Goal: Task Accomplishment & Management: Complete application form

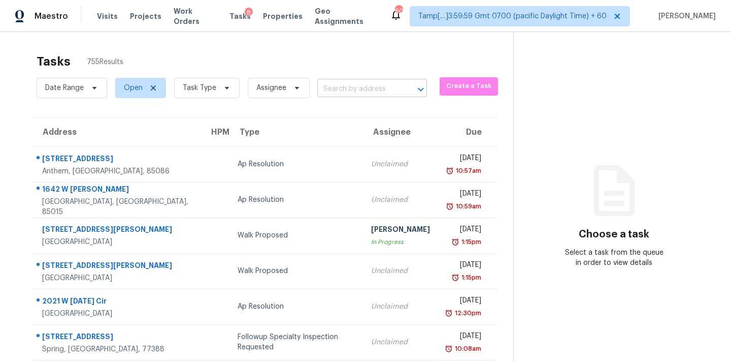
click at [336, 92] on input "text" at bounding box center [357, 89] width 81 height 16
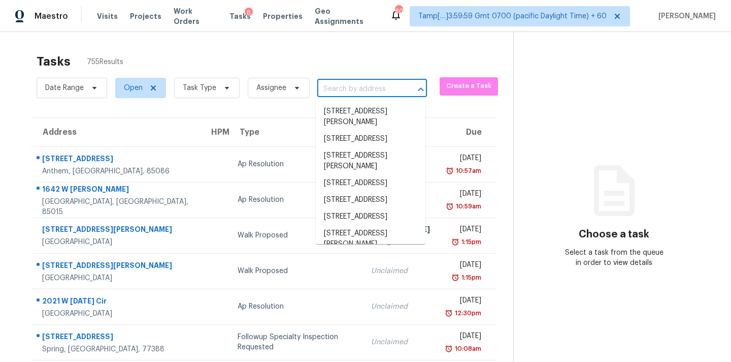
paste input "[STREET_ADDRESS][PERSON_NAME]"
type input "[STREET_ADDRESS][PERSON_NAME]"
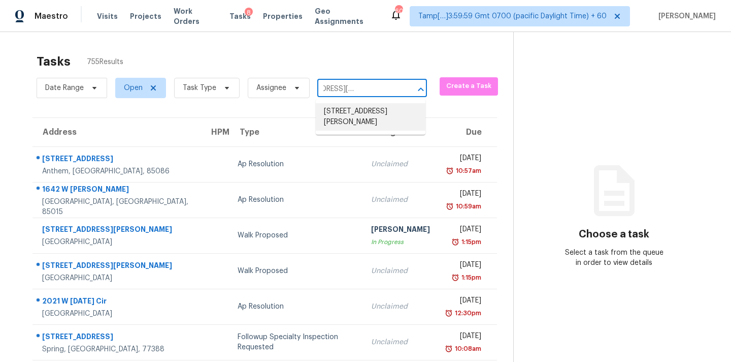
click at [342, 111] on li "[STREET_ADDRESS][PERSON_NAME]" at bounding box center [371, 116] width 110 height 27
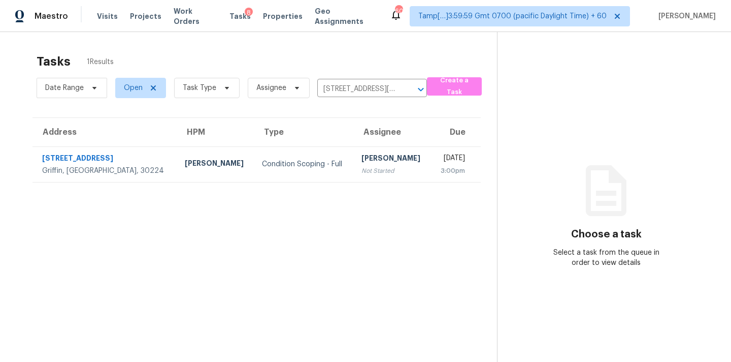
click at [362, 171] on div "Not Started" at bounding box center [392, 171] width 61 height 10
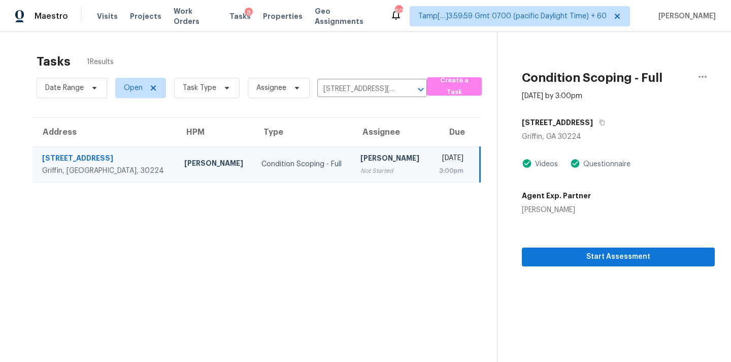
click at [594, 266] on section "Condition Scoping - Full Oct 9th 2025 by 3:00pm 43 Wellington Dr Griffin, GA 30…" at bounding box center [606, 213] width 218 height 362
click at [602, 261] on span "Start Assessment" at bounding box center [618, 256] width 177 height 13
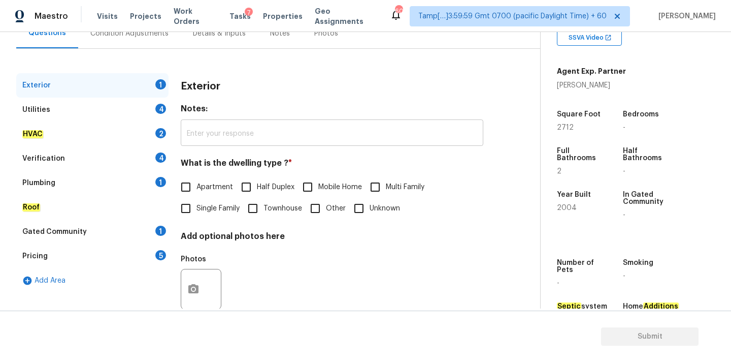
scroll to position [122, 0]
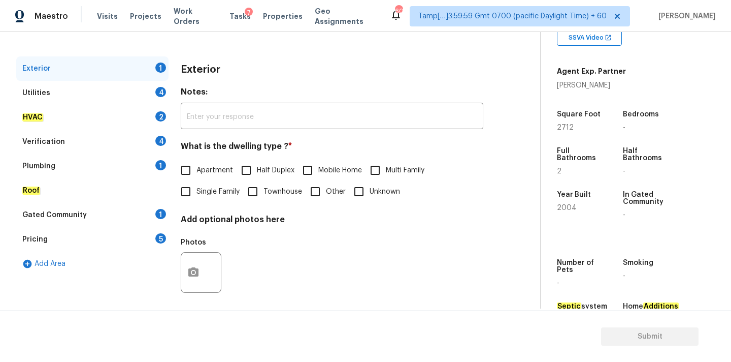
click at [211, 194] on span "Single Family" at bounding box center [218, 191] width 43 height 11
click at [197, 194] on input "Single Family" at bounding box center [185, 191] width 21 height 21
checkbox input "true"
click at [117, 90] on div "Utilities 4" at bounding box center [92, 93] width 152 height 24
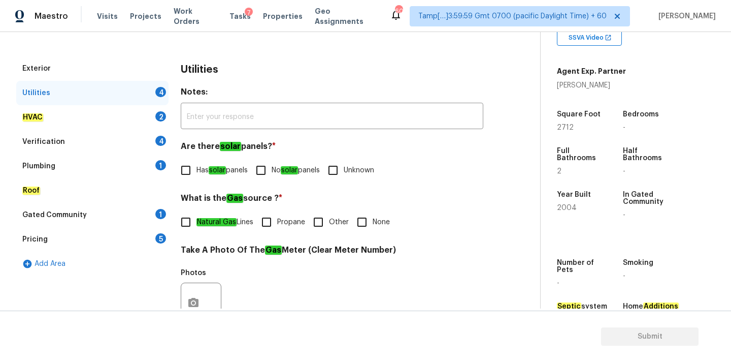
scroll to position [403, 0]
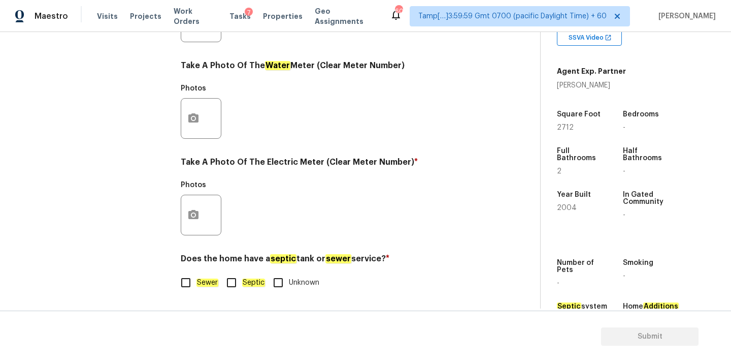
click at [236, 287] on input "Septic" at bounding box center [231, 282] width 21 height 21
checkbox input "true"
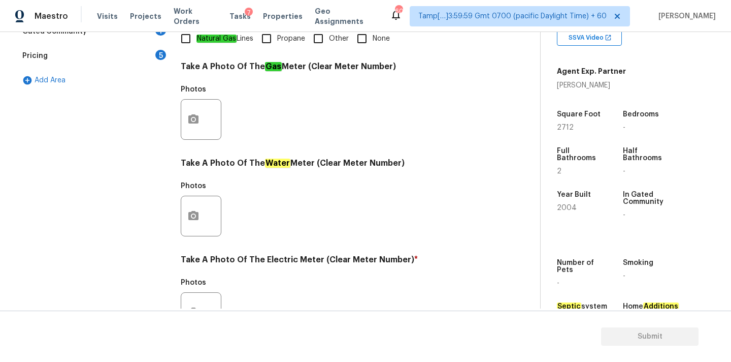
scroll to position [216, 0]
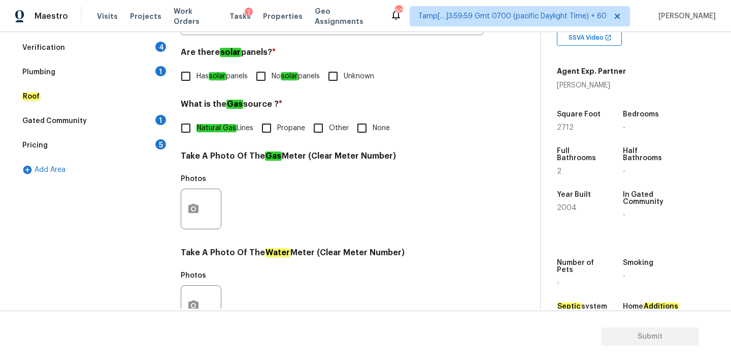
click at [92, 75] on div "Plumbing 1" at bounding box center [92, 72] width 152 height 24
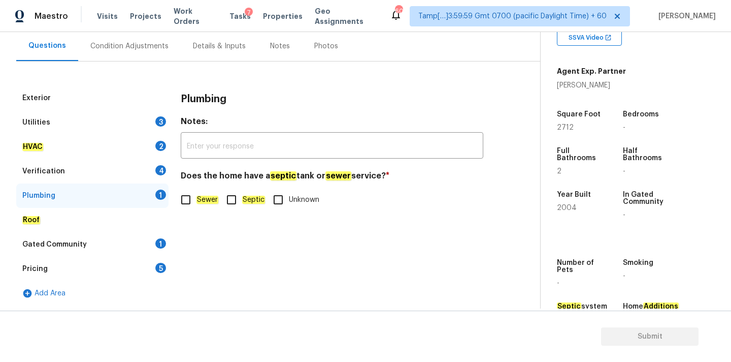
click at [236, 203] on input "Septic" at bounding box center [231, 199] width 21 height 21
checkbox input "true"
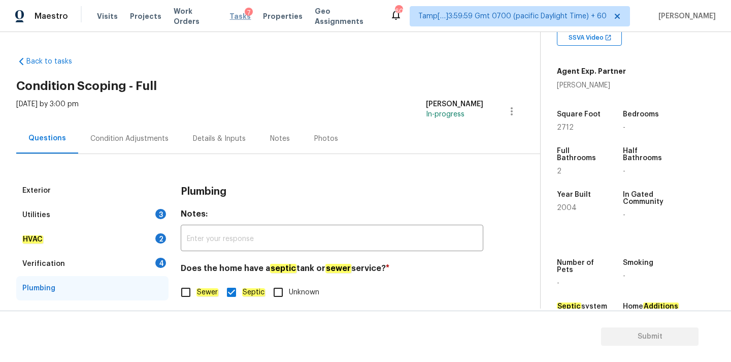
click at [234, 16] on span "Tasks" at bounding box center [240, 16] width 21 height 7
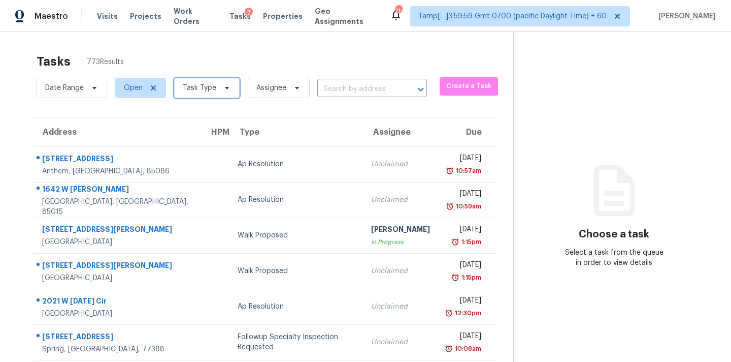
click at [209, 91] on span "Task Type" at bounding box center [200, 88] width 34 height 10
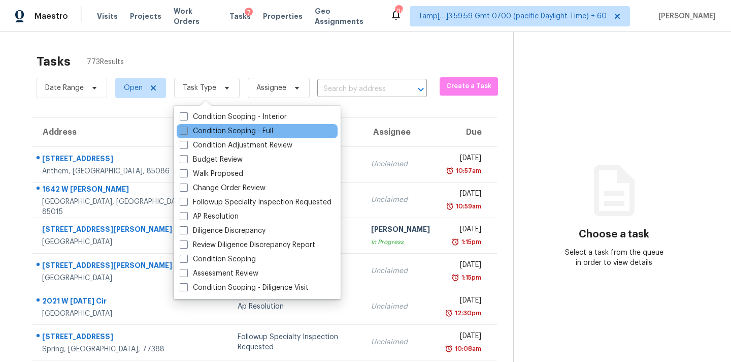
click at [224, 131] on label "Condition Scoping - Full" at bounding box center [226, 131] width 93 height 10
click at [186, 131] on input "Condition Scoping - Full" at bounding box center [183, 129] width 7 height 7
checkbox input "true"
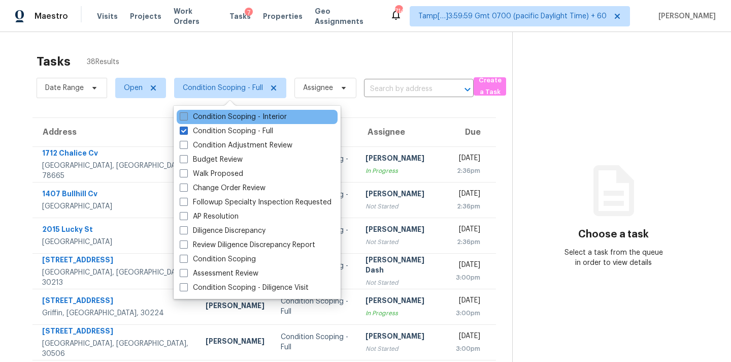
click at [243, 116] on label "Condition Scoping - Interior" at bounding box center [233, 117] width 107 height 10
click at [186, 116] on input "Condition Scoping - Interior" at bounding box center [183, 115] width 7 height 7
checkbox input "true"
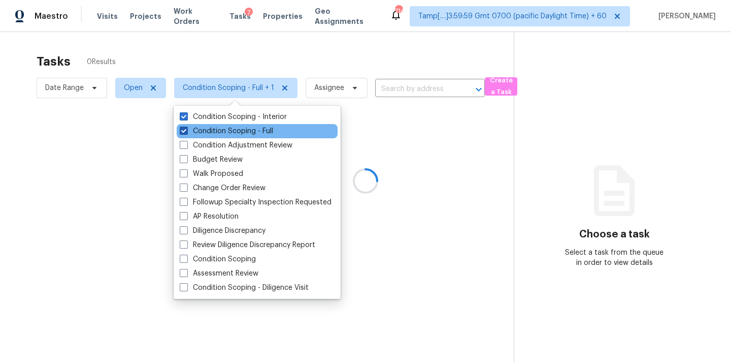
click at [242, 129] on label "Condition Scoping - Full" at bounding box center [226, 131] width 93 height 10
click at [186, 129] on input "Condition Scoping - Full" at bounding box center [183, 129] width 7 height 7
checkbox input "false"
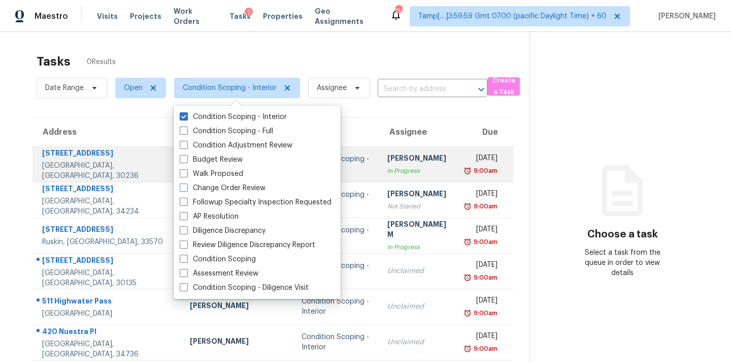
click at [379, 175] on td "[PERSON_NAME] In Progress" at bounding box center [419, 164] width 80 height 36
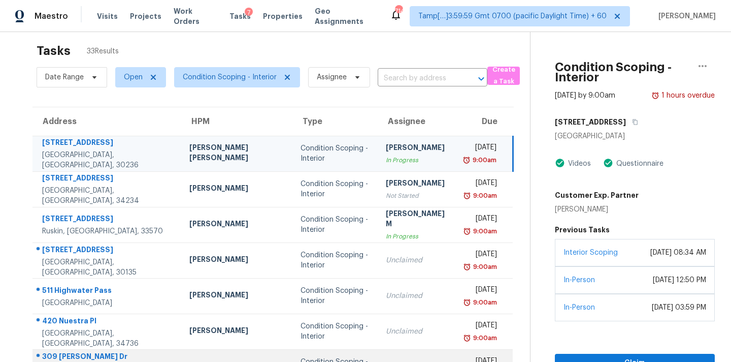
scroll to position [8, 0]
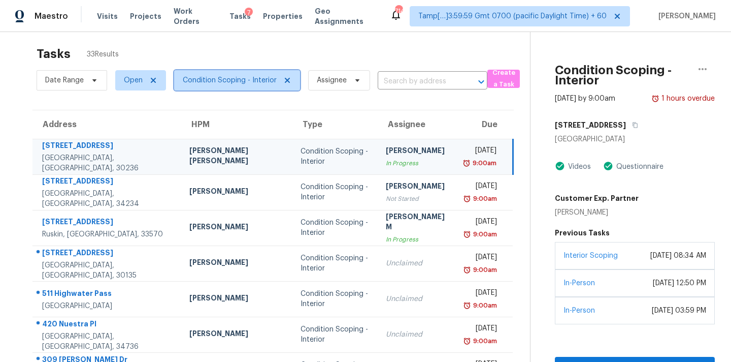
click at [222, 75] on span "Condition Scoping - Interior" at bounding box center [230, 80] width 94 height 10
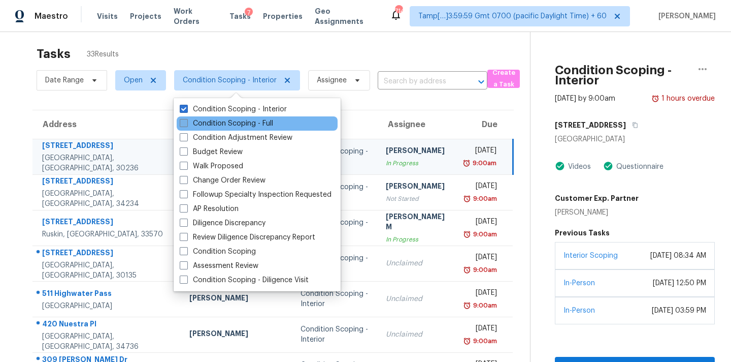
click at [223, 126] on label "Condition Scoping - Full" at bounding box center [226, 123] width 93 height 10
click at [186, 125] on input "Condition Scoping - Full" at bounding box center [183, 121] width 7 height 7
checkbox input "true"
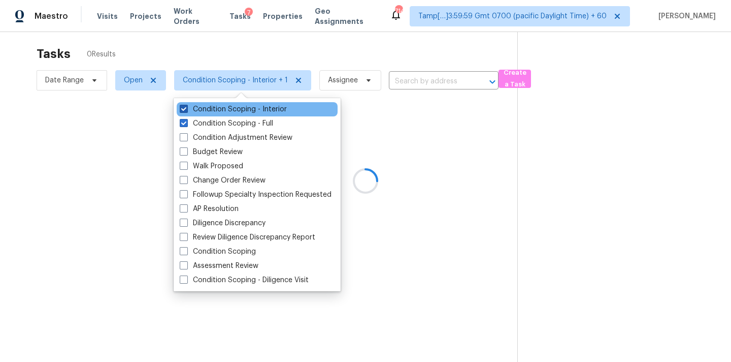
click at [237, 110] on label "Condition Scoping - Interior" at bounding box center [233, 109] width 107 height 10
click at [186, 110] on input "Condition Scoping - Interior" at bounding box center [183, 107] width 7 height 7
checkbox input "false"
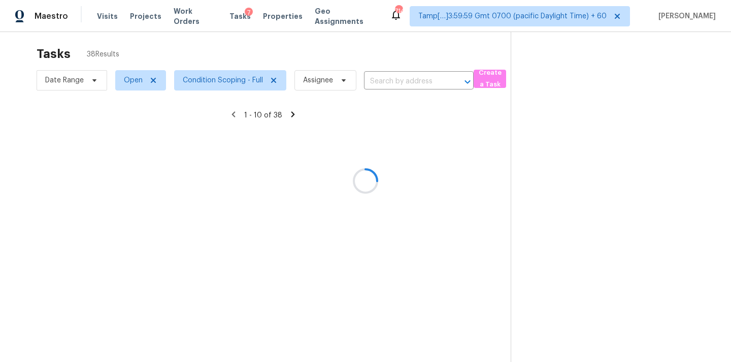
click at [378, 83] on div at bounding box center [365, 181] width 731 height 362
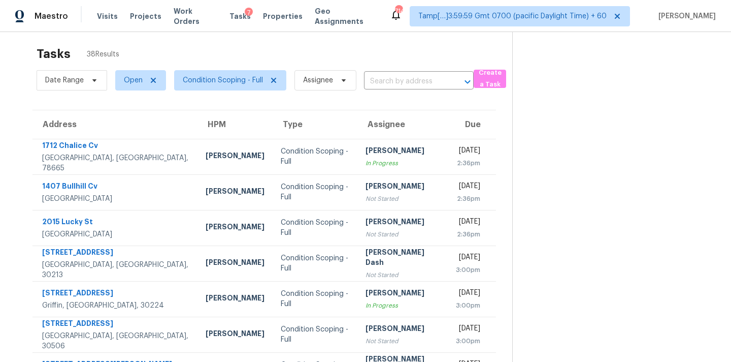
click at [378, 83] on input "text" at bounding box center [404, 82] width 81 height 16
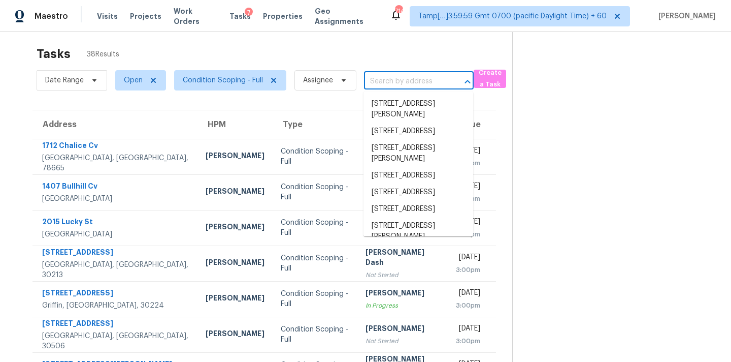
paste input "[STREET_ADDRESS][PERSON_NAME]"
type input "[STREET_ADDRESS][PERSON_NAME]"
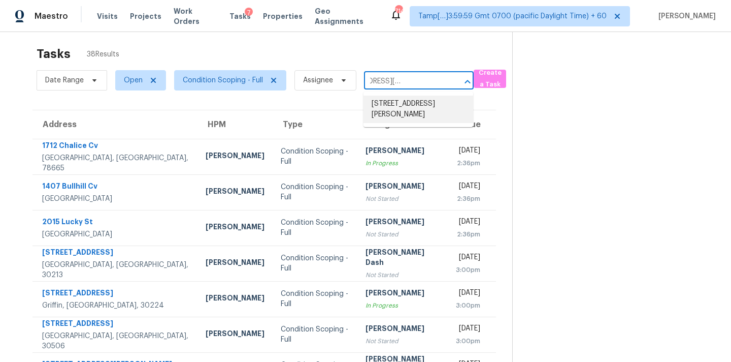
click at [381, 104] on li "[STREET_ADDRESS][PERSON_NAME]" at bounding box center [419, 108] width 110 height 27
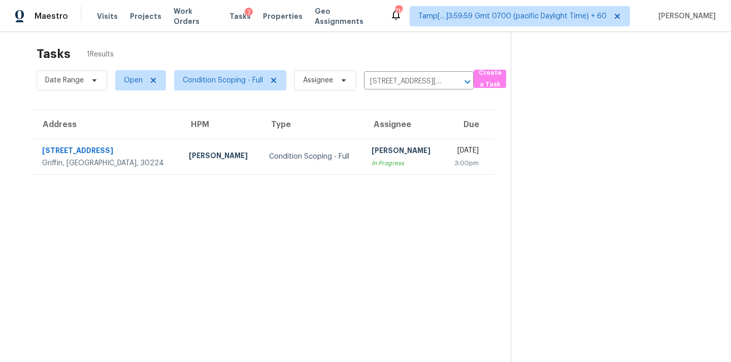
click at [372, 167] on div "In Progress" at bounding box center [403, 163] width 63 height 10
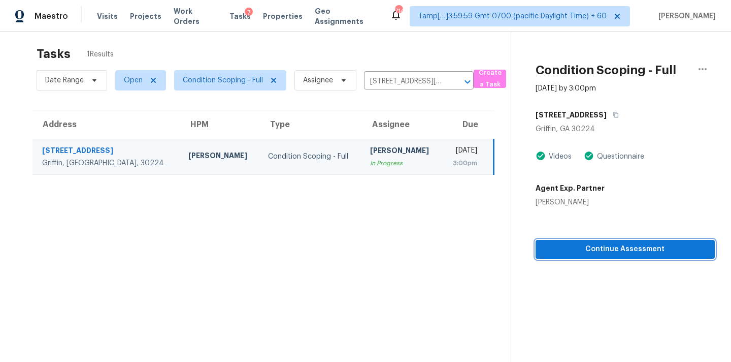
click at [616, 252] on span "Continue Assessment" at bounding box center [625, 249] width 163 height 13
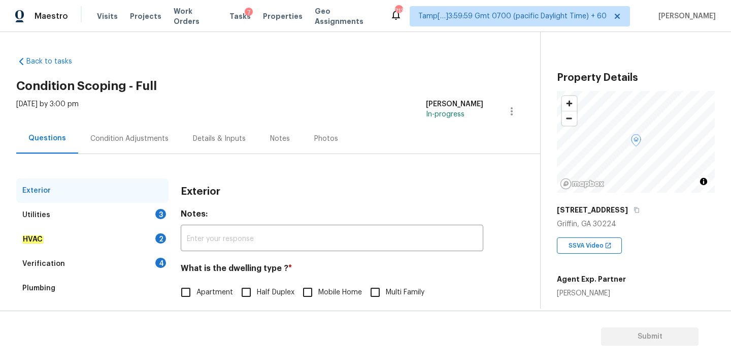
click at [137, 214] on div "Utilities 3" at bounding box center [92, 215] width 152 height 24
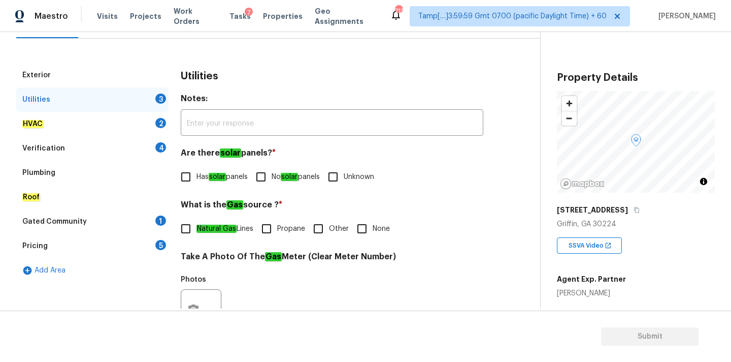
scroll to position [144, 0]
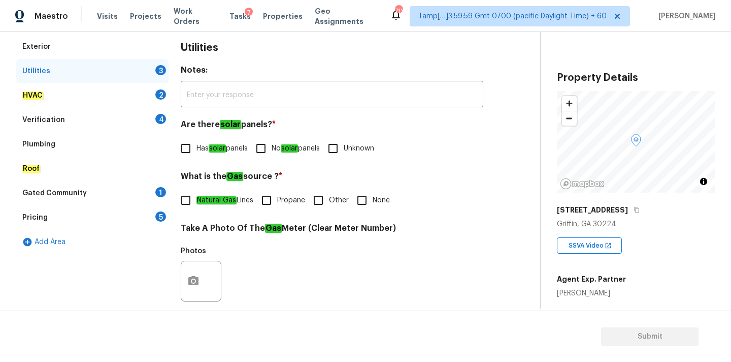
click at [280, 150] on span "No solar panels" at bounding box center [296, 148] width 48 height 11
click at [272, 150] on input "No solar panels" at bounding box center [260, 148] width 21 height 21
checkbox input "true"
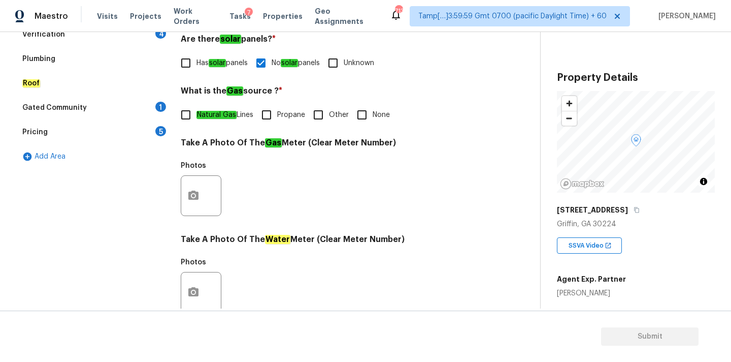
scroll to position [240, 0]
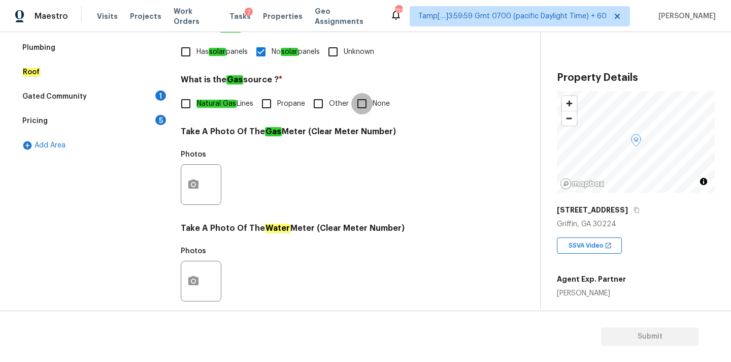
click at [359, 109] on input "None" at bounding box center [362, 103] width 21 height 21
checkbox input "true"
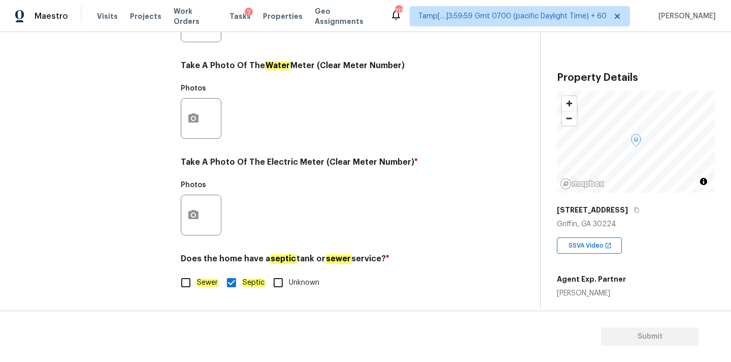
scroll to position [403, 0]
click at [195, 221] on button "button" at bounding box center [193, 215] width 24 height 40
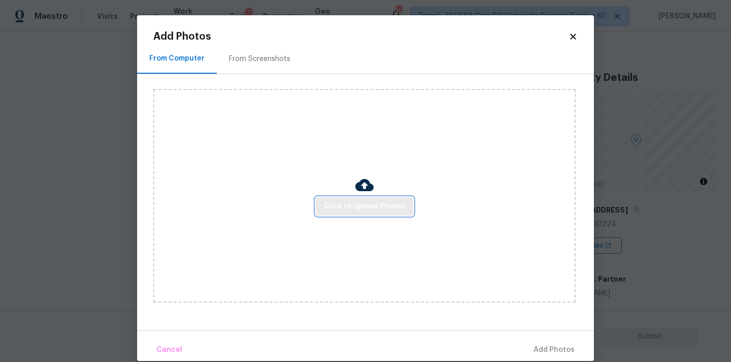
click at [347, 201] on span "Click to Upload Photos" at bounding box center [364, 206] width 81 height 13
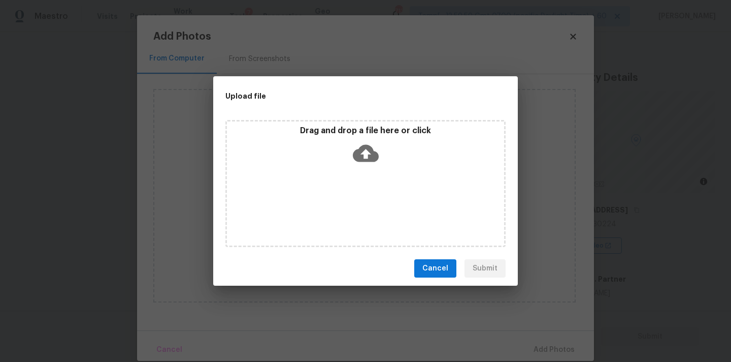
click at [362, 164] on icon at bounding box center [366, 153] width 26 height 26
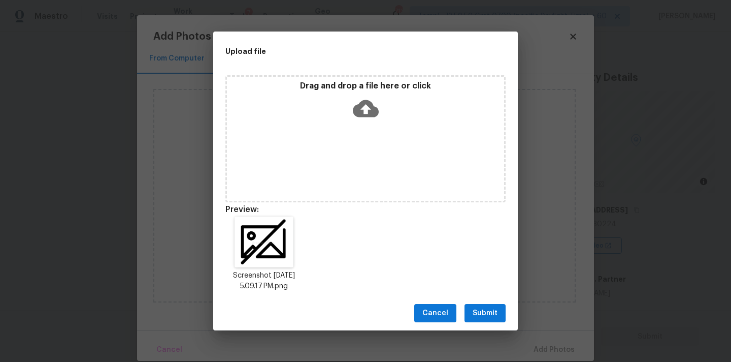
click at [493, 308] on span "Submit" at bounding box center [485, 313] width 25 height 13
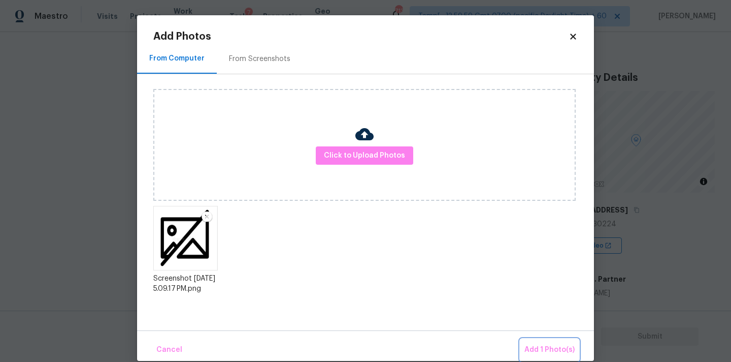
click at [549, 344] on span "Add 1 Photo(s)" at bounding box center [550, 349] width 50 height 13
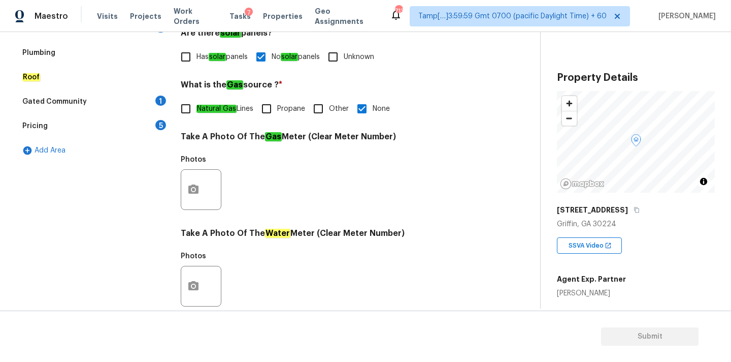
scroll to position [128, 0]
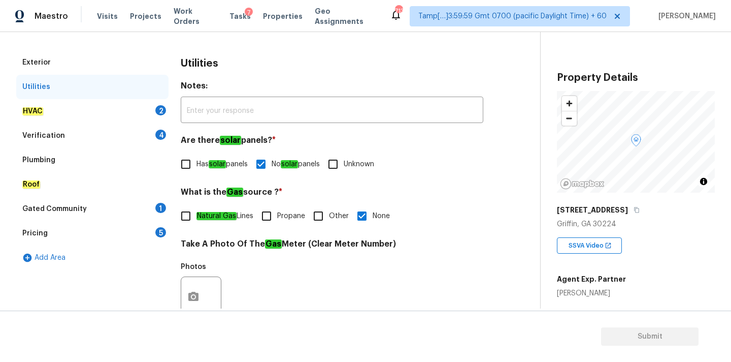
click at [126, 109] on div "HVAC 2" at bounding box center [92, 111] width 152 height 24
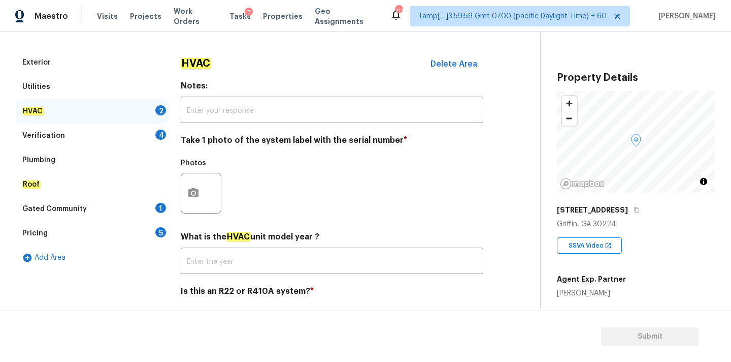
scroll to position [161, 0]
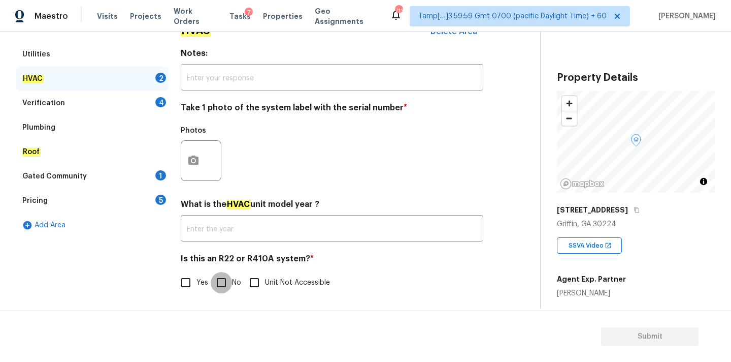
click at [220, 289] on input "No" at bounding box center [221, 282] width 21 height 21
checkbox input "true"
click at [198, 177] on button "button" at bounding box center [193, 161] width 24 height 40
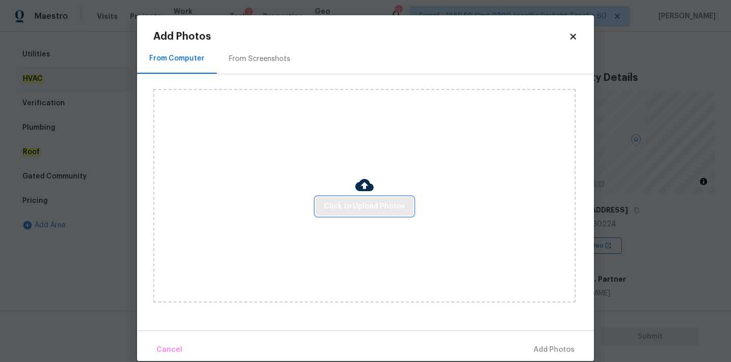
click at [355, 203] on span "Click to Upload Photos" at bounding box center [364, 206] width 81 height 13
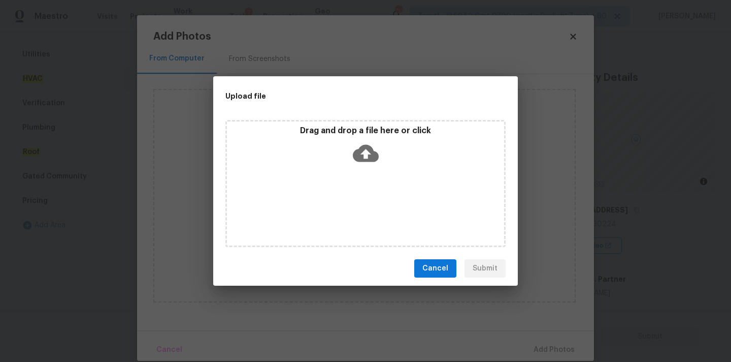
click at [366, 156] on icon at bounding box center [366, 153] width 26 height 26
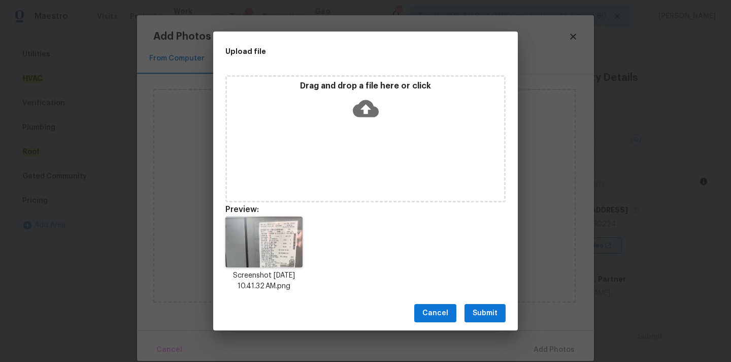
click at [496, 313] on span "Submit" at bounding box center [485, 313] width 25 height 13
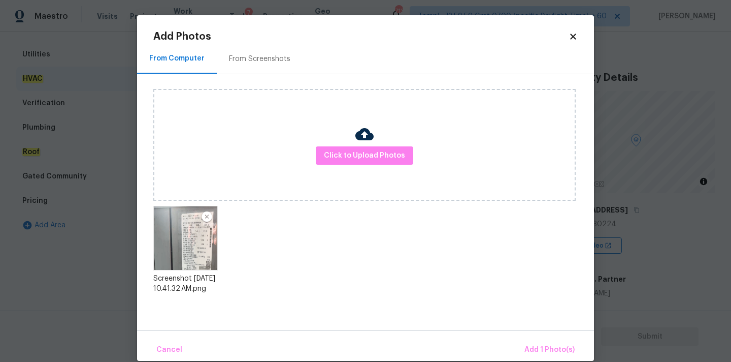
click at [539, 338] on div "Cancel Add 1 Photo(s)" at bounding box center [365, 345] width 457 height 30
click at [542, 346] on span "Add 1 Photo(s)" at bounding box center [550, 349] width 50 height 13
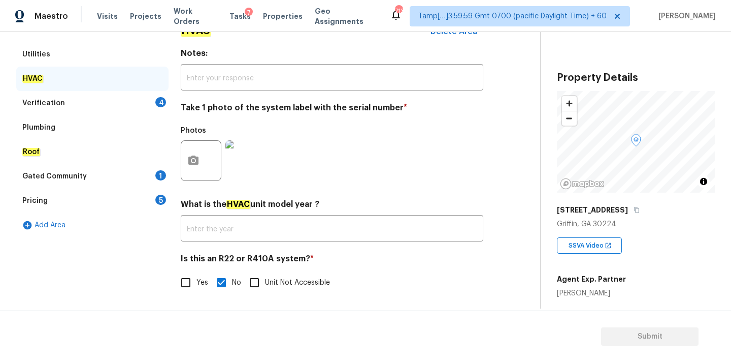
click at [123, 105] on div "Verification 4" at bounding box center [92, 103] width 152 height 24
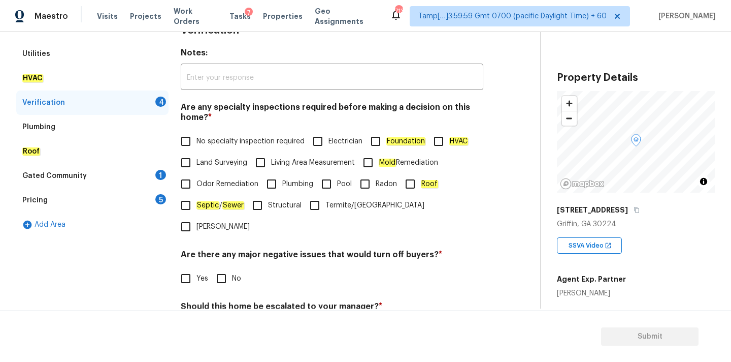
click at [196, 143] on input "No specialty inspection required" at bounding box center [185, 141] width 21 height 21
checkbox input "true"
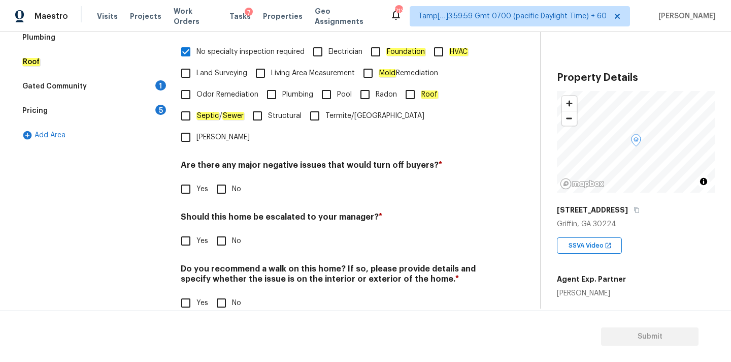
scroll to position [249, 0]
click at [220, 179] on input "No" at bounding box center [221, 189] width 21 height 21
checkbox input "true"
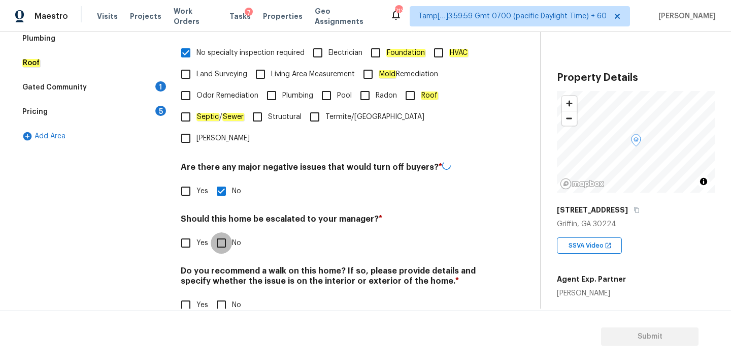
click at [221, 232] on input "No" at bounding box center [221, 242] width 21 height 21
checkbox input "true"
click at [231, 293] on input "No" at bounding box center [221, 303] width 21 height 21
checkbox input "true"
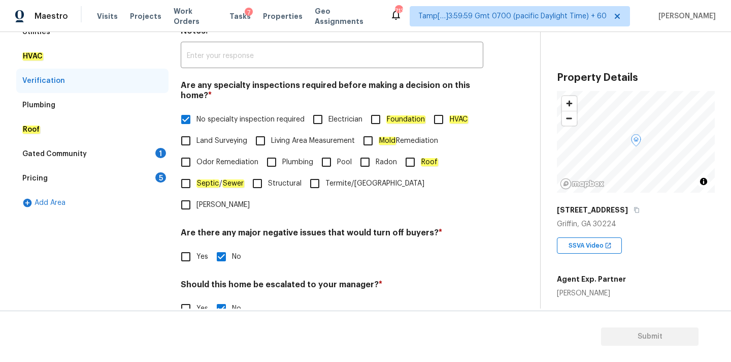
click at [136, 155] on div "Gated Community 1" at bounding box center [92, 154] width 152 height 24
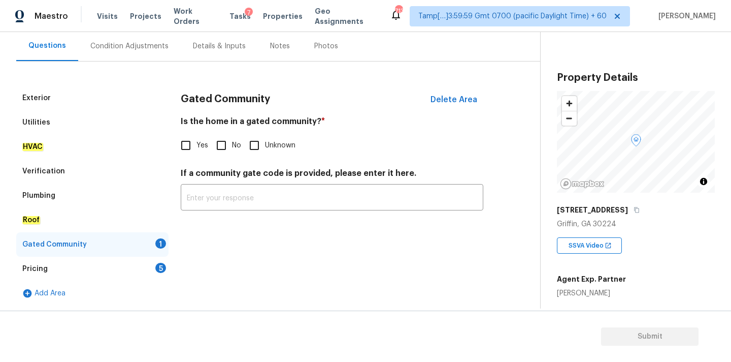
scroll to position [92, 0]
click at [218, 138] on input "No" at bounding box center [221, 145] width 21 height 21
checkbox input "true"
click at [130, 272] on div "Pricing 5" at bounding box center [92, 269] width 152 height 24
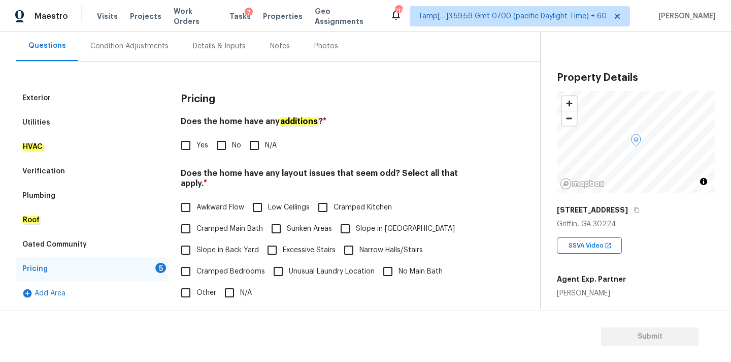
click at [230, 146] on input "No" at bounding box center [221, 145] width 21 height 21
checkbox input "true"
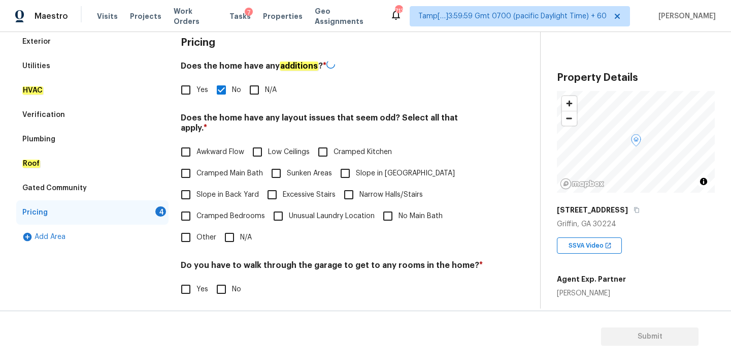
scroll to position [248, 0]
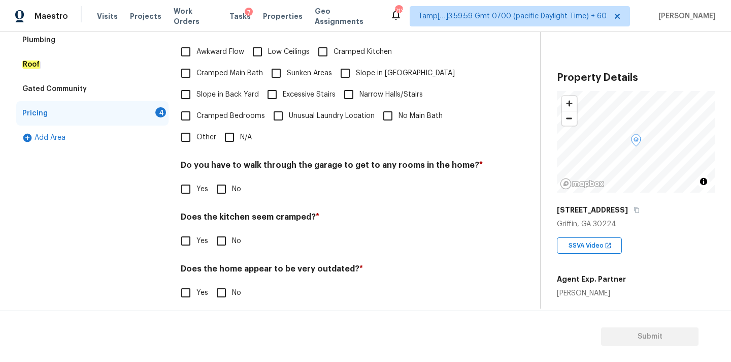
click at [230, 127] on input "N/A" at bounding box center [229, 136] width 21 height 21
checkbox input "true"
click at [230, 182] on input "No" at bounding box center [221, 189] width 21 height 21
checkbox input "true"
click at [231, 235] on input "No" at bounding box center [221, 240] width 21 height 21
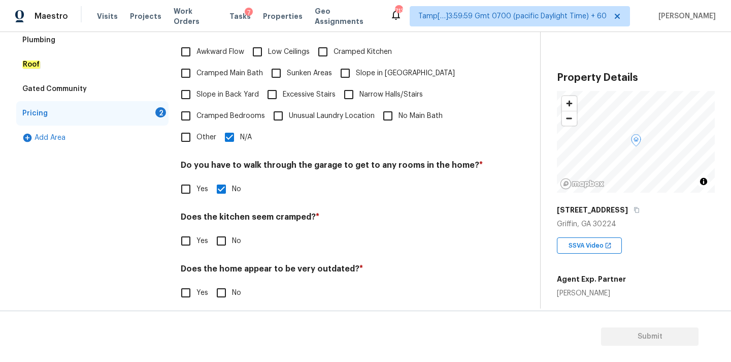
checkbox input "true"
click at [231, 283] on input "No" at bounding box center [221, 293] width 21 height 21
checkbox input "true"
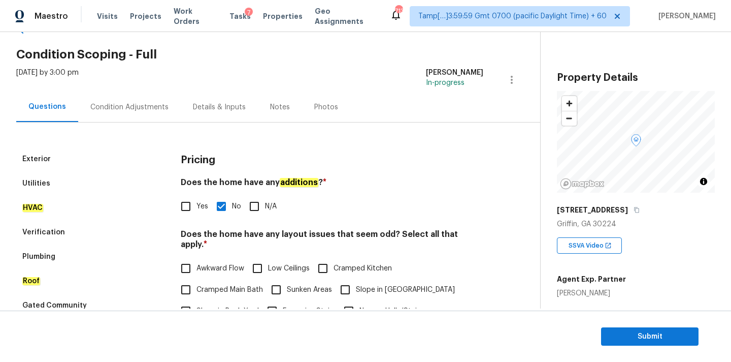
scroll to position [0, 0]
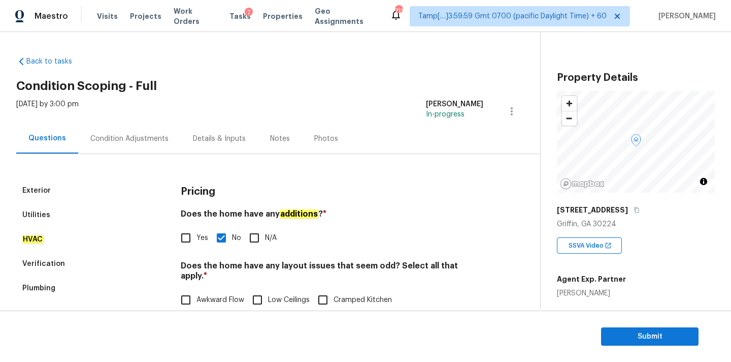
click at [119, 129] on div "Condition Adjustments" at bounding box center [129, 138] width 103 height 30
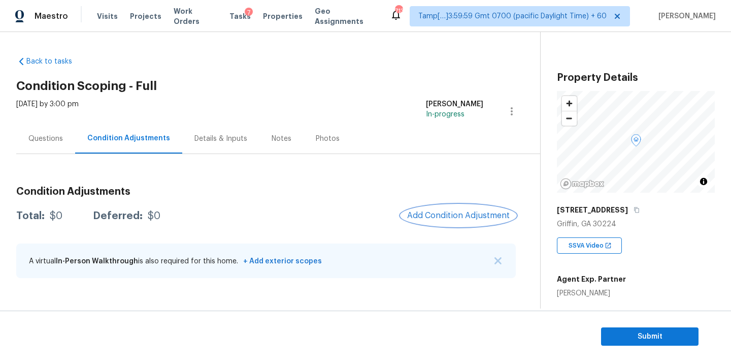
click at [425, 211] on span "Add Condition Adjustment" at bounding box center [458, 215] width 103 height 9
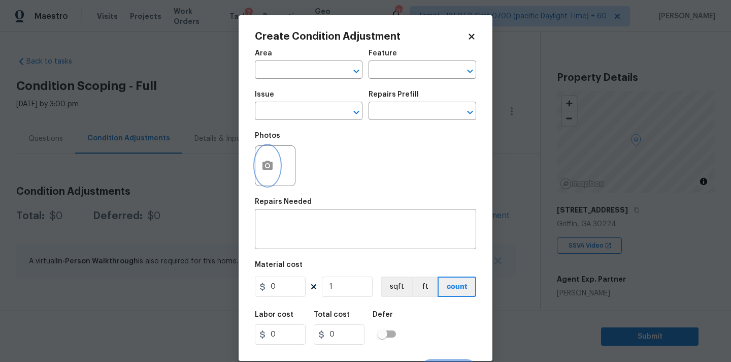
click at [267, 165] on circle "button" at bounding box center [267, 165] width 3 height 3
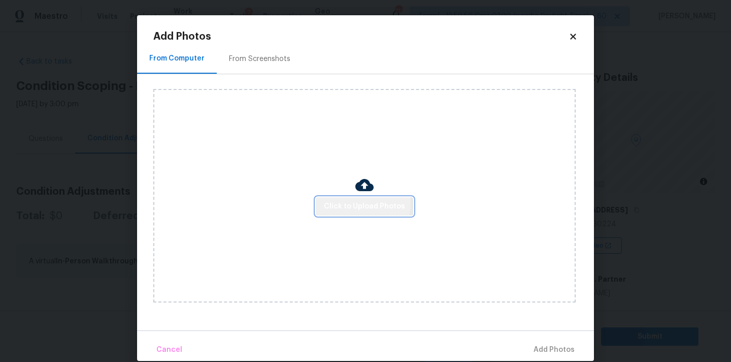
click at [341, 201] on span "Click to Upload Photos" at bounding box center [364, 206] width 81 height 13
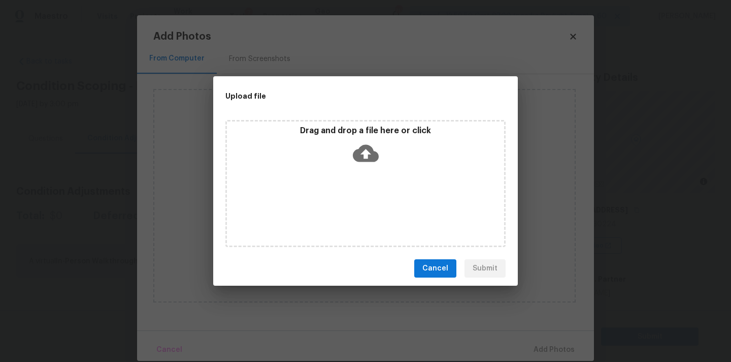
click at [360, 153] on icon at bounding box center [366, 153] width 26 height 17
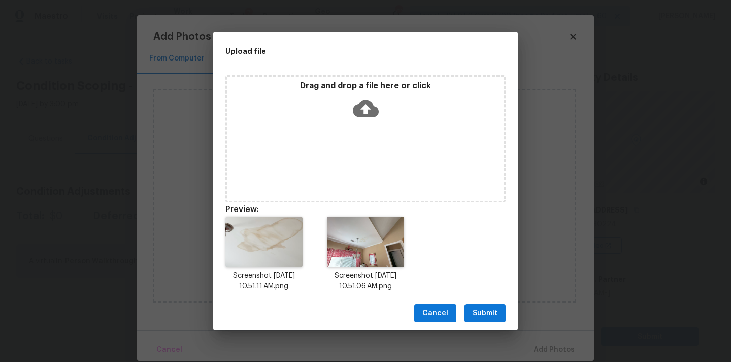
click at [481, 307] on span "Submit" at bounding box center [485, 313] width 25 height 13
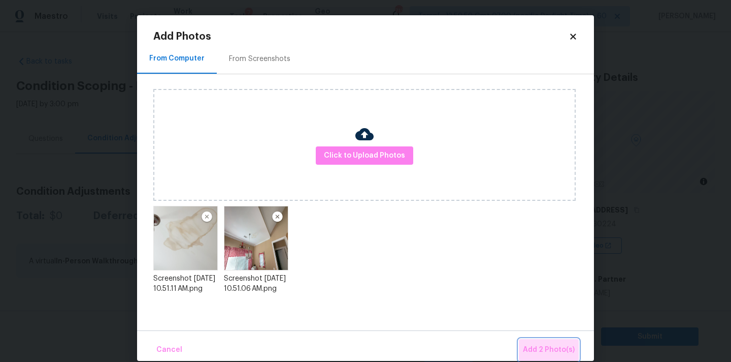
click at [552, 356] on span "Add 2 Photo(s)" at bounding box center [549, 349] width 52 height 13
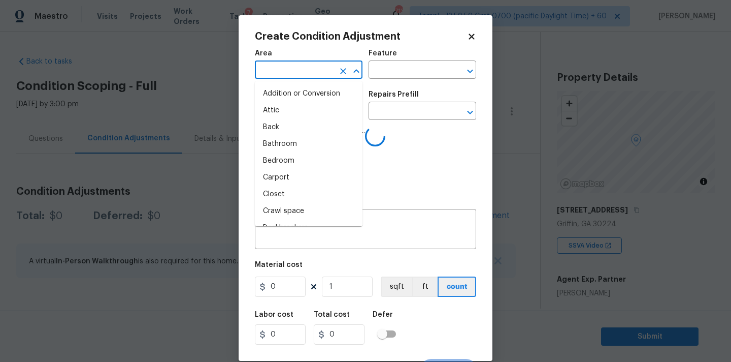
click at [295, 73] on input "text" at bounding box center [294, 71] width 79 height 16
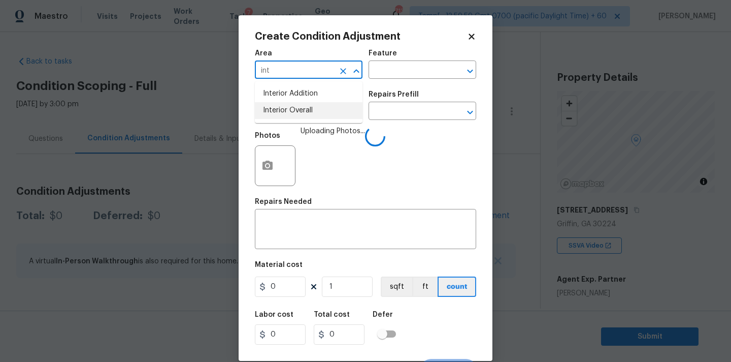
click at [289, 112] on li "Interior Overall" at bounding box center [309, 110] width 108 height 17
type input "Interior Overall"
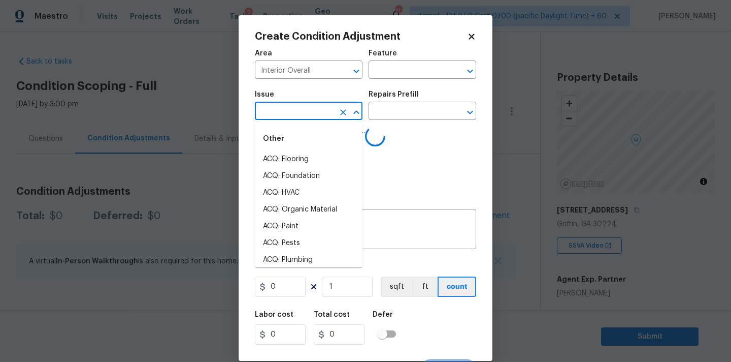
click at [289, 113] on input "text" at bounding box center [294, 112] width 79 height 16
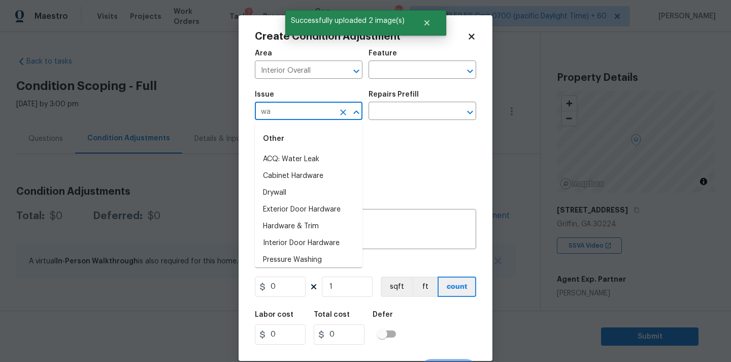
type input "wat"
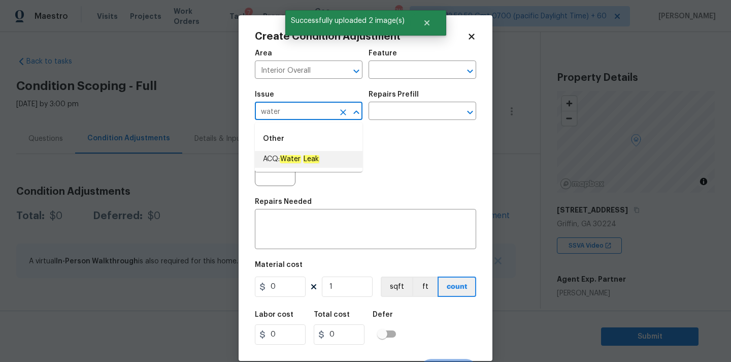
click at [305, 160] on em "Leak" at bounding box center [311, 159] width 16 height 8
type input "ACQ: Water Leak"
click at [408, 111] on input "text" at bounding box center [408, 112] width 79 height 16
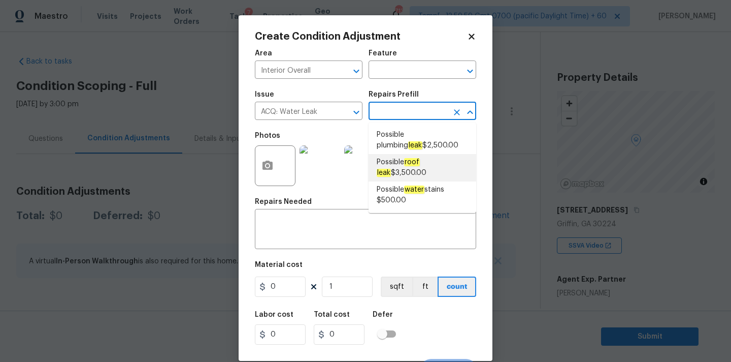
click at [407, 161] on em "roof" at bounding box center [412, 162] width 16 height 8
type input "Acquisition"
type textarea "Acquisition Scope: Possible roof leak"
type input "3500"
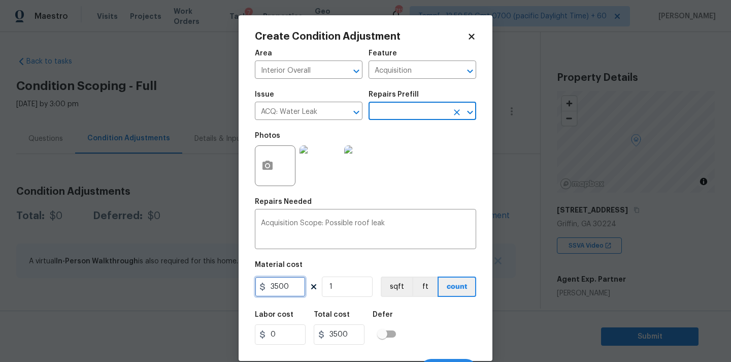
click at [298, 282] on input "3500" at bounding box center [280, 286] width 51 height 20
type input "2500"
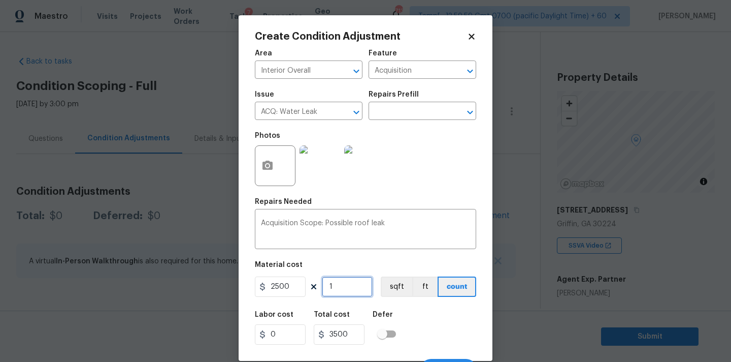
type input "2500"
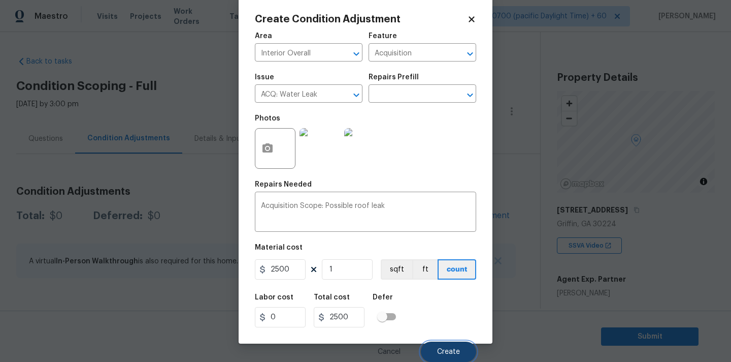
click at [445, 352] on span "Create" at bounding box center [448, 352] width 23 height 8
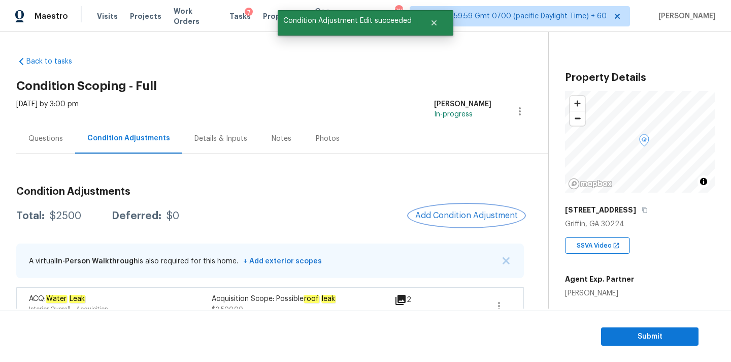
scroll to position [19, 0]
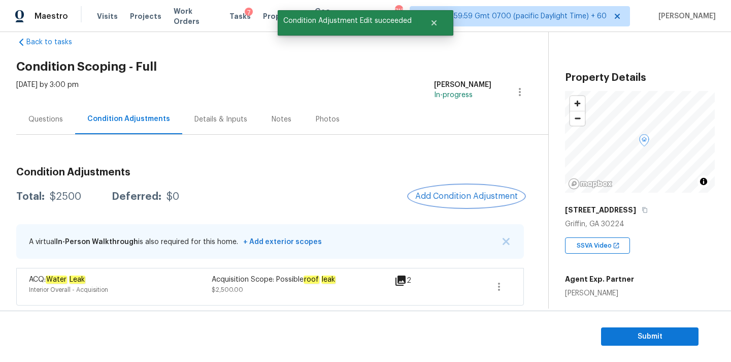
click at [441, 202] on button "Add Condition Adjustment" at bounding box center [466, 195] width 115 height 21
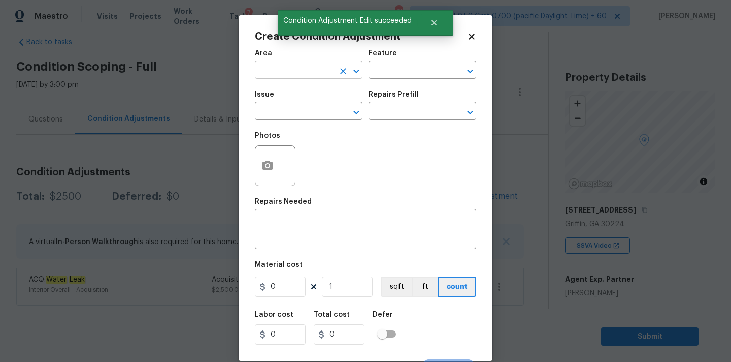
click at [296, 72] on input "text" at bounding box center [294, 71] width 79 height 16
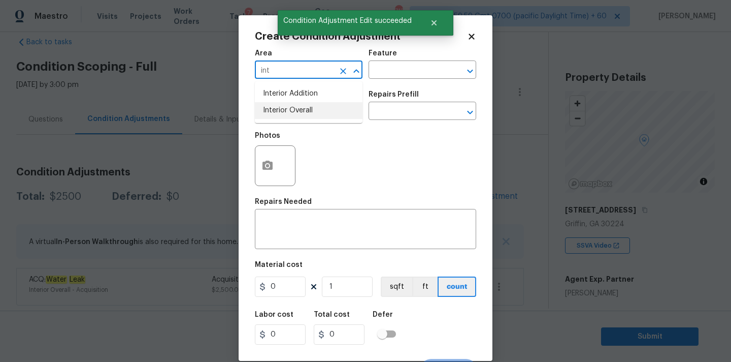
click at [291, 117] on li "Interior Overall" at bounding box center [309, 110] width 108 height 17
type input "Interior Overall"
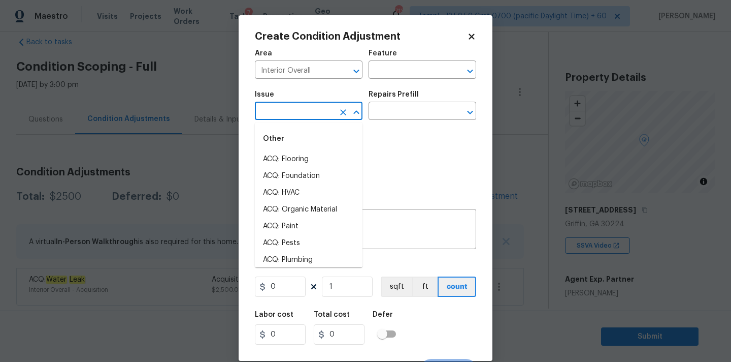
click at [291, 117] on input "text" at bounding box center [294, 112] width 79 height 16
click at [296, 228] on li "ACQ: Paint" at bounding box center [309, 226] width 108 height 17
type input "ACQ: Paint"
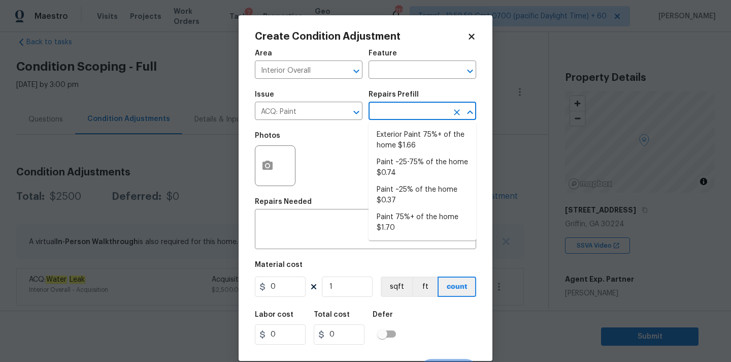
click at [403, 108] on input "text" at bounding box center [408, 112] width 79 height 16
click at [401, 230] on li "Paint 75%+ of the home $1.70" at bounding box center [423, 222] width 108 height 27
type input "Acquisition"
type textarea "Acquisition Scope: 75%+ of the home will likely require interior paint"
type input "1.7"
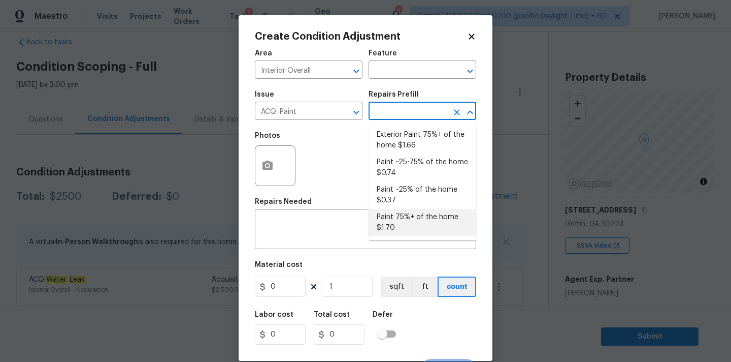
type input "1.7"
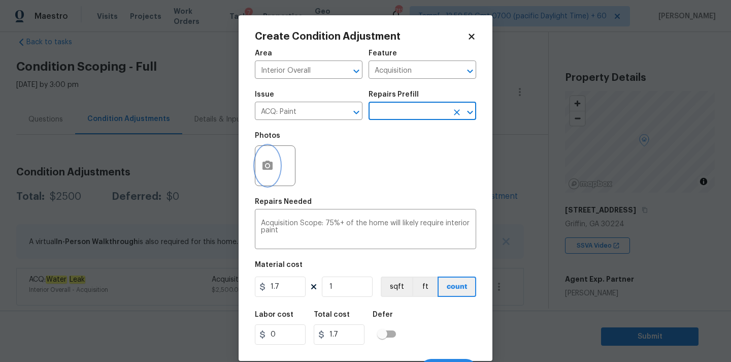
click at [270, 167] on icon "button" at bounding box center [268, 165] width 10 height 9
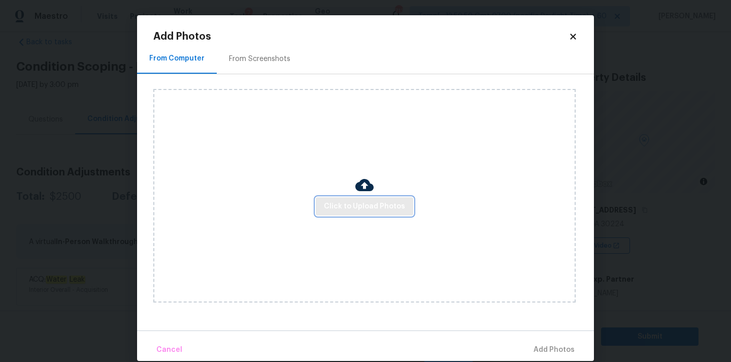
click at [353, 202] on span "Click to Upload Photos" at bounding box center [364, 206] width 81 height 13
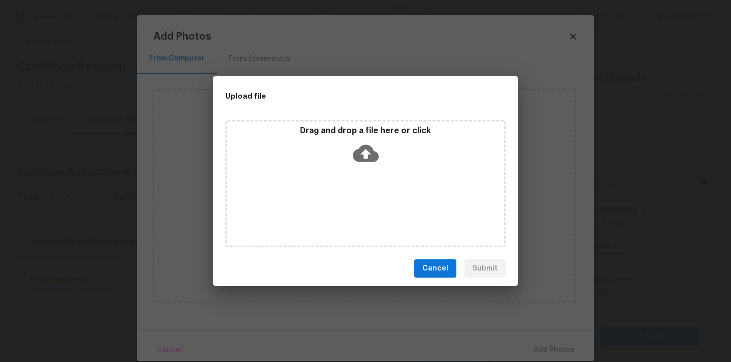
click at [367, 152] on icon at bounding box center [366, 153] width 26 height 26
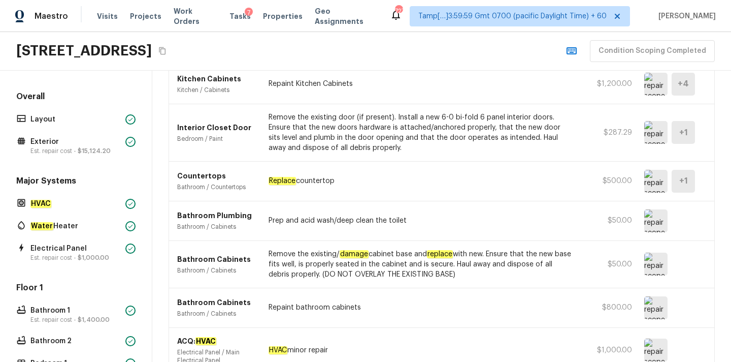
scroll to position [308, 0]
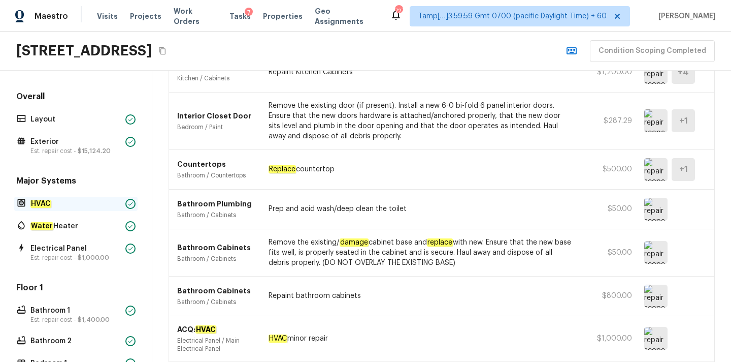
click at [75, 210] on div "HVAC" at bounding box center [75, 204] width 123 height 14
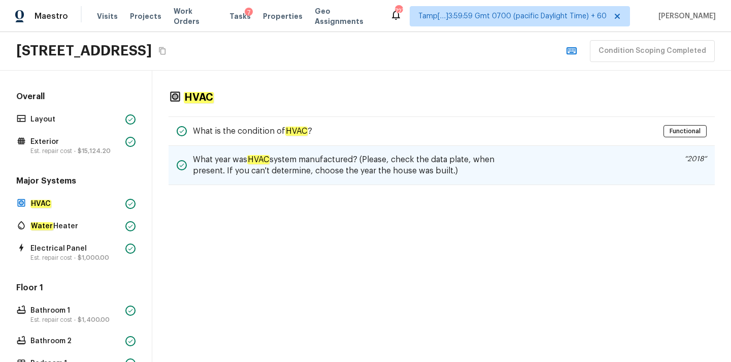
click at [280, 163] on h5 "What year was HVAC system manufactured? (Please, check the data plate, when pre…" at bounding box center [344, 165] width 302 height 22
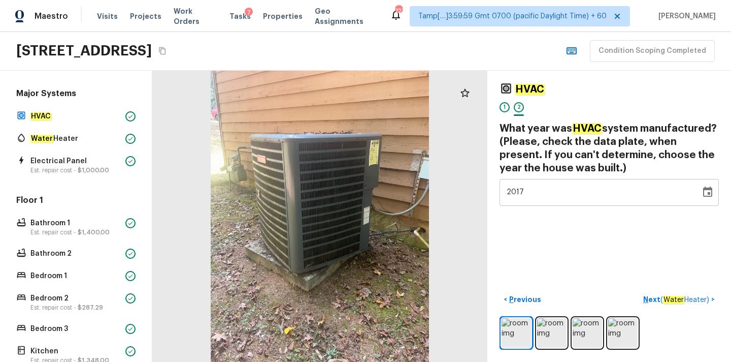
scroll to position [31, 0]
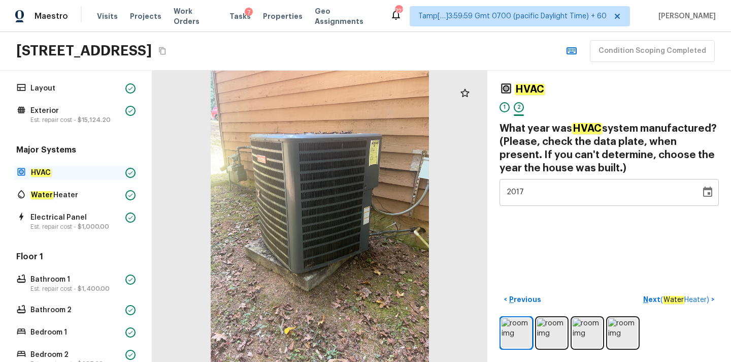
click at [71, 173] on p "HVAC" at bounding box center [75, 173] width 91 height 10
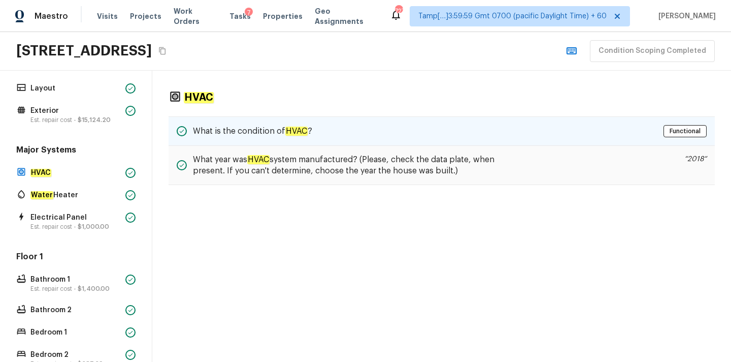
click at [331, 135] on div "What is the condition of HVAC ? Functional" at bounding box center [442, 130] width 547 height 29
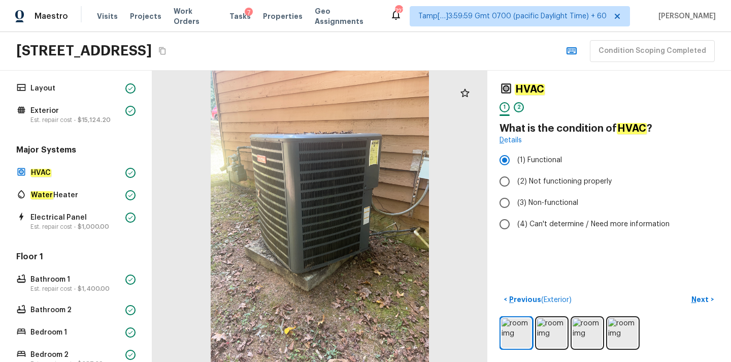
click at [519, 109] on div "2" at bounding box center [519, 107] width 10 height 10
